Goal: Transaction & Acquisition: Purchase product/service

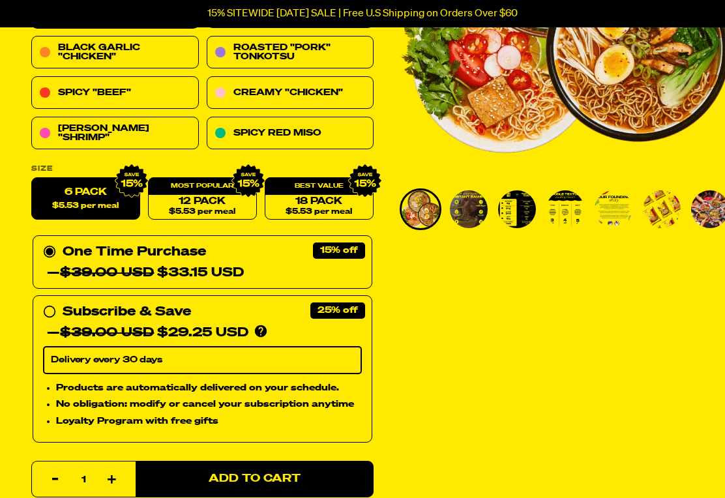
scroll to position [261, 0]
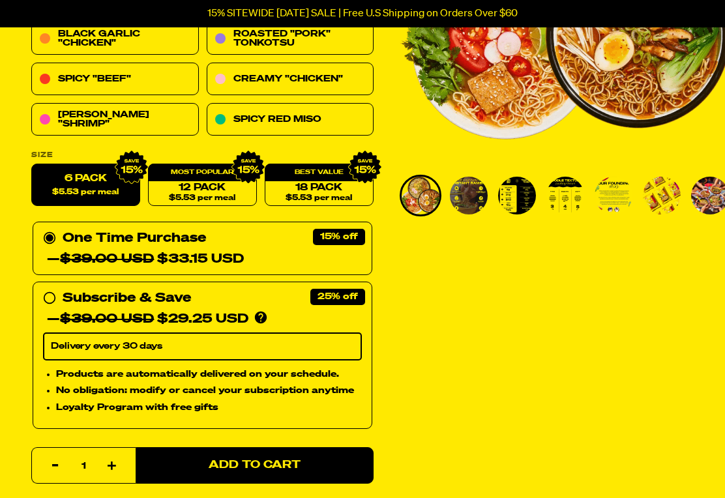
click at [234, 179] on img at bounding box center [249, 168] width 34 height 34
click at [78, 183] on label "6 Pack $5.53 per meal" at bounding box center [85, 185] width 109 height 42
click at [32, 165] on input "6 Pack $5.53 per meal" at bounding box center [31, 164] width 1 height 1
click at [232, 188] on link "12 Pack $5.53 per meal" at bounding box center [202, 185] width 109 height 42
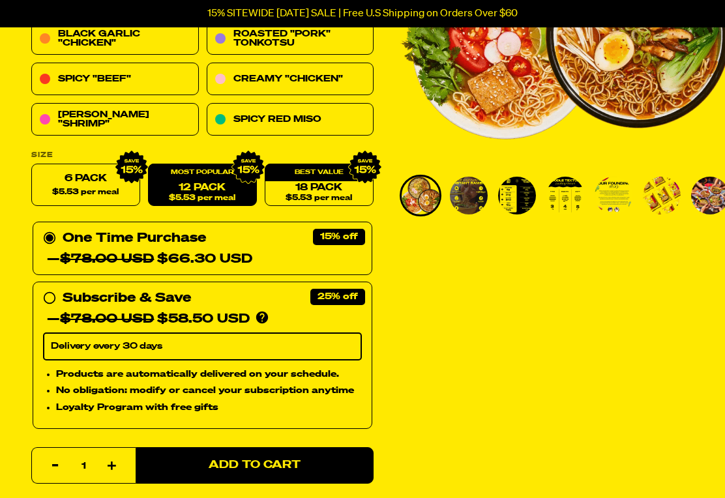
radio input "false"
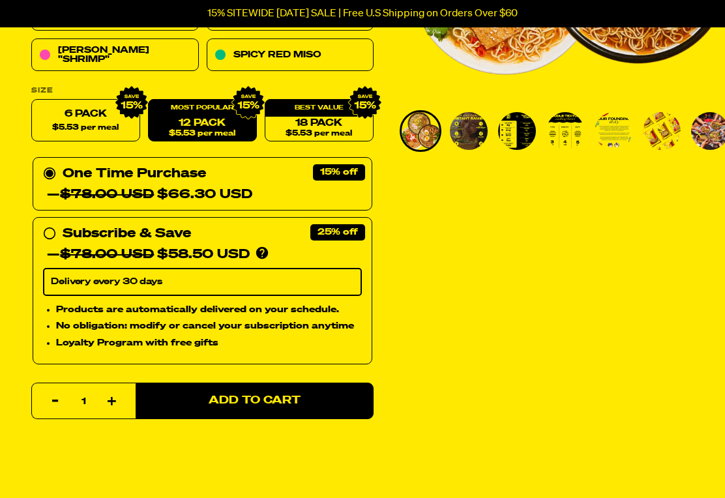
scroll to position [326, 0]
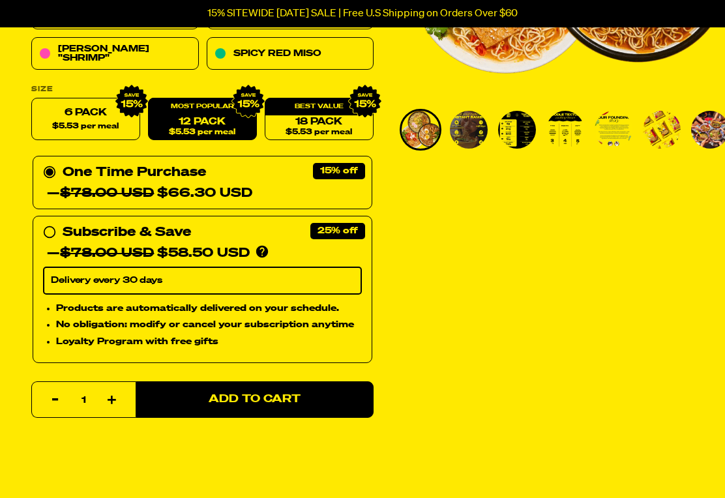
click at [340, 115] on link "18 Pack $5.53 per meal" at bounding box center [319, 120] width 109 height 42
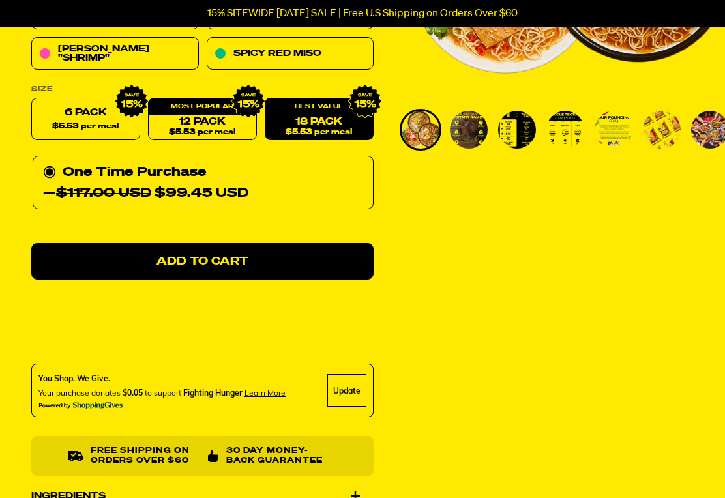
scroll to position [327, 0]
click at [338, 118] on link "18 Pack $5.53 per meal" at bounding box center [319, 119] width 109 height 42
click at [335, 128] on span "$5.53 per meal" at bounding box center [319, 132] width 67 height 8
click at [229, 119] on link "12 Pack $5.53 per meal" at bounding box center [202, 119] width 109 height 42
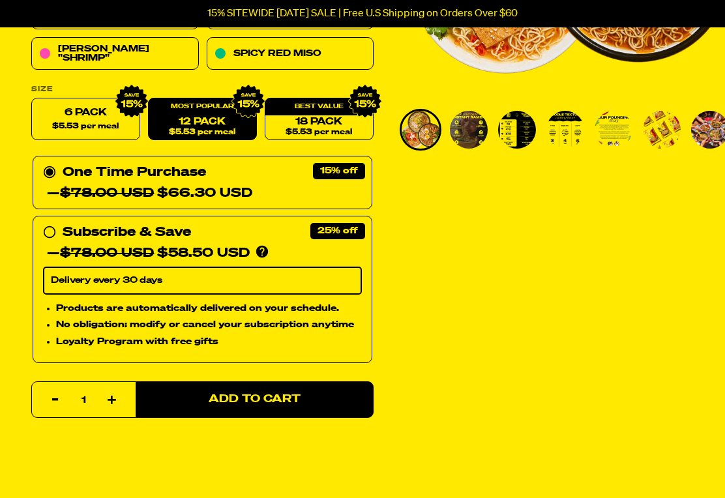
click at [328, 119] on link "18 Pack $5.53 per meal" at bounding box center [319, 119] width 109 height 42
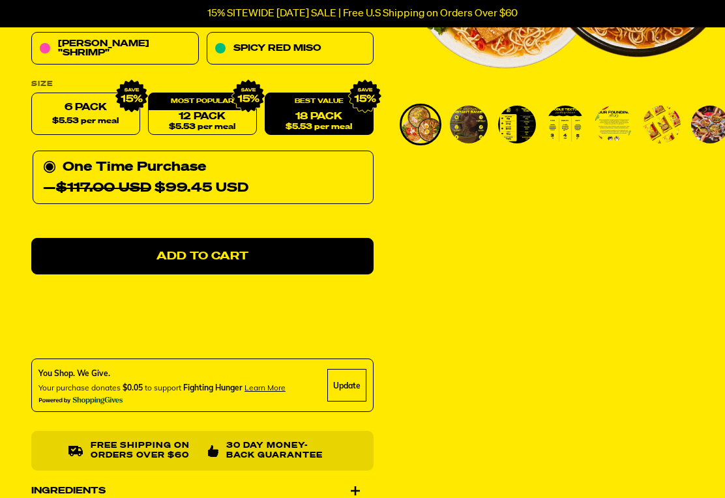
scroll to position [338, 0]
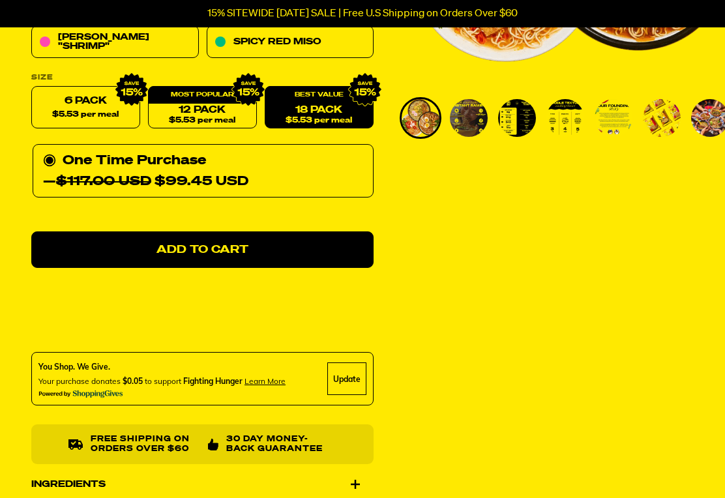
click at [226, 108] on link "12 Pack $5.53 per meal" at bounding box center [202, 108] width 109 height 42
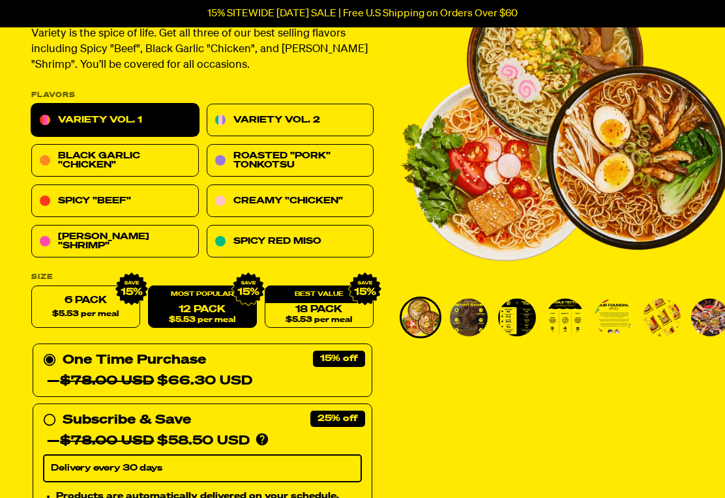
scroll to position [0, 0]
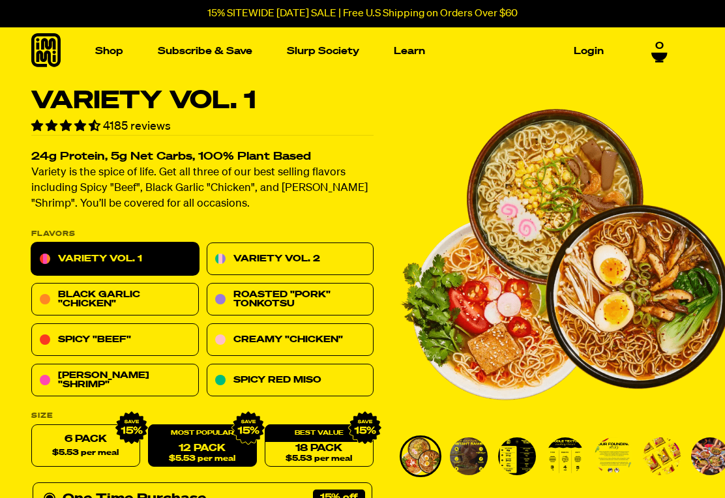
click at [336, 258] on link "Variety Vol. 2" at bounding box center [291, 259] width 168 height 33
